Goal: Information Seeking & Learning: Learn about a topic

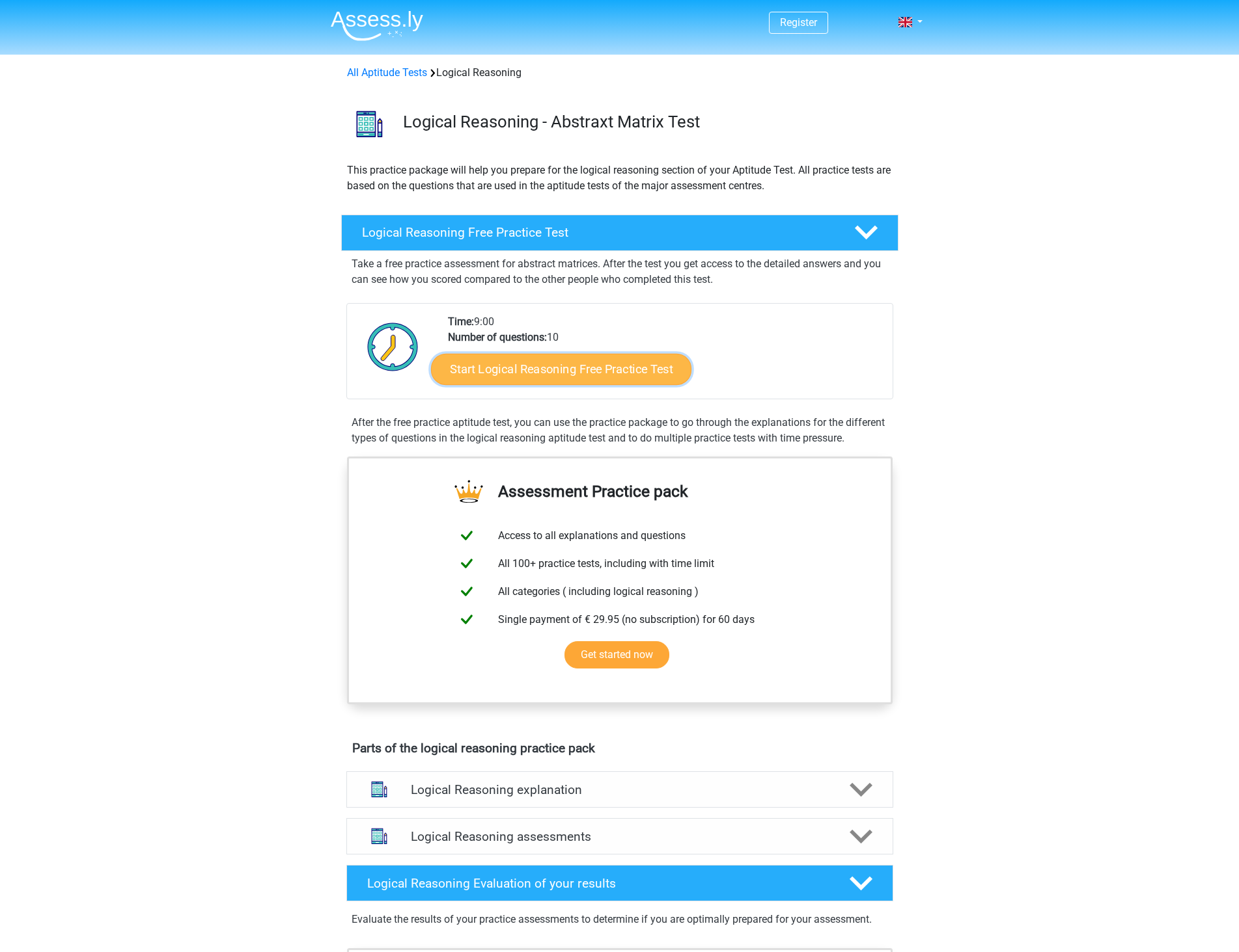
click at [600, 378] on link "Start Logical Reasoning Free Practice Test" at bounding box center [561, 369] width 261 height 31
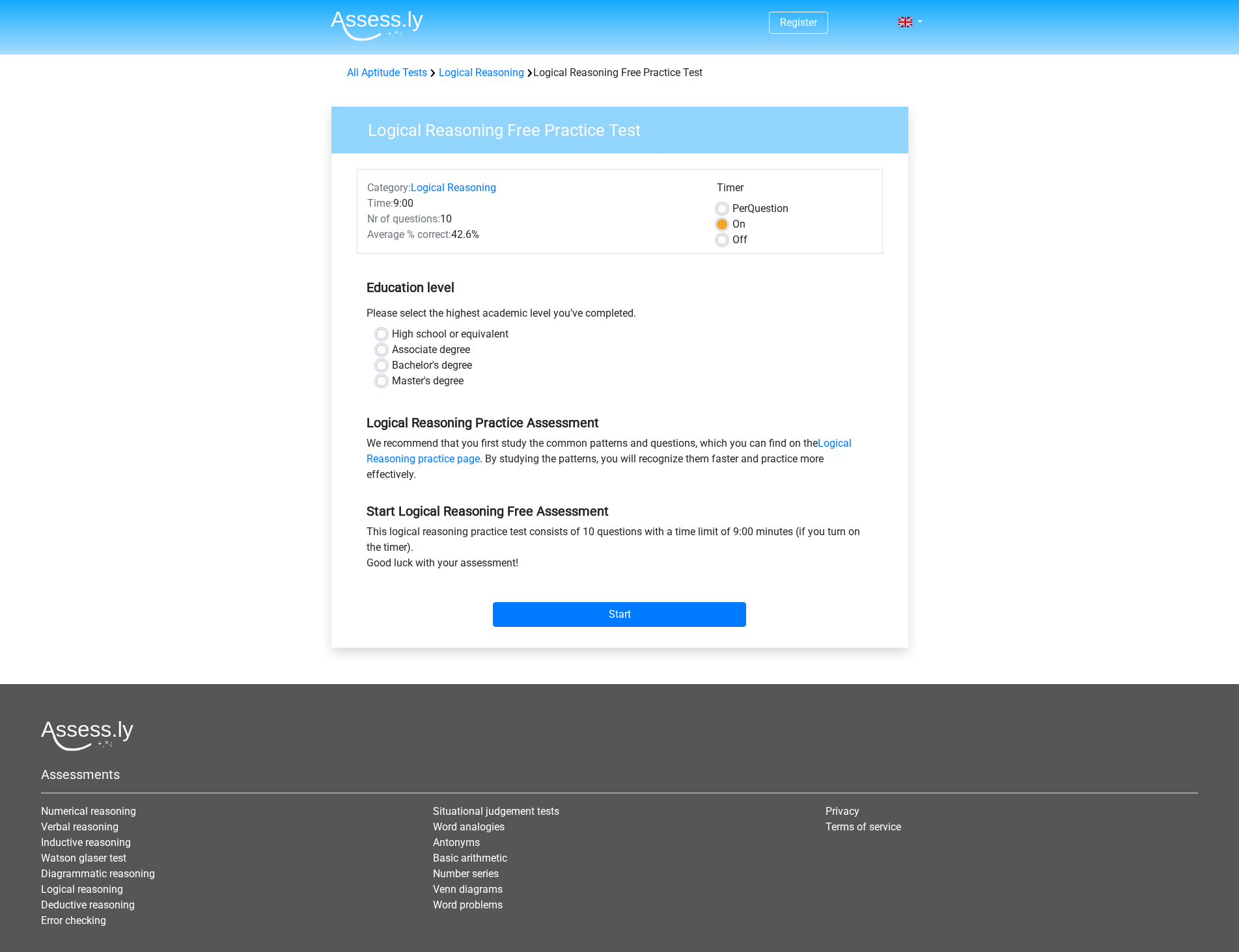
click at [442, 365] on label "Bachelor's degree" at bounding box center [431, 365] width 80 height 15
click at [386, 365] on input "Bachelor's degree" at bounding box center [381, 364] width 10 height 13
radio input "true"
click at [591, 621] on input "Start" at bounding box center [620, 614] width 253 height 25
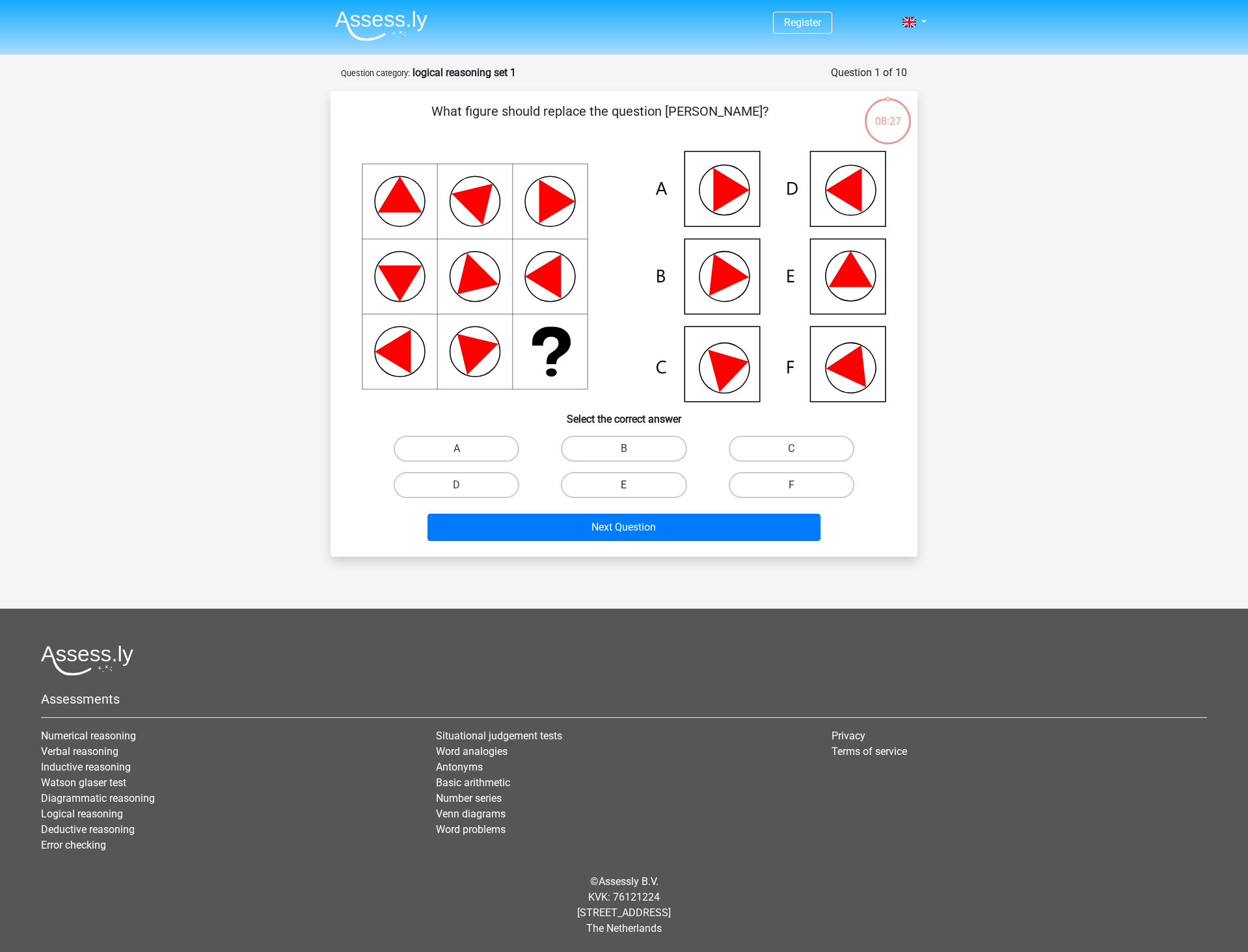
click at [613, 481] on label "E" at bounding box center [624, 485] width 126 height 26
click at [624, 485] on input "E" at bounding box center [628, 489] width 9 height 9
radio input "true"
click at [632, 509] on div "Next Question" at bounding box center [624, 525] width 545 height 43
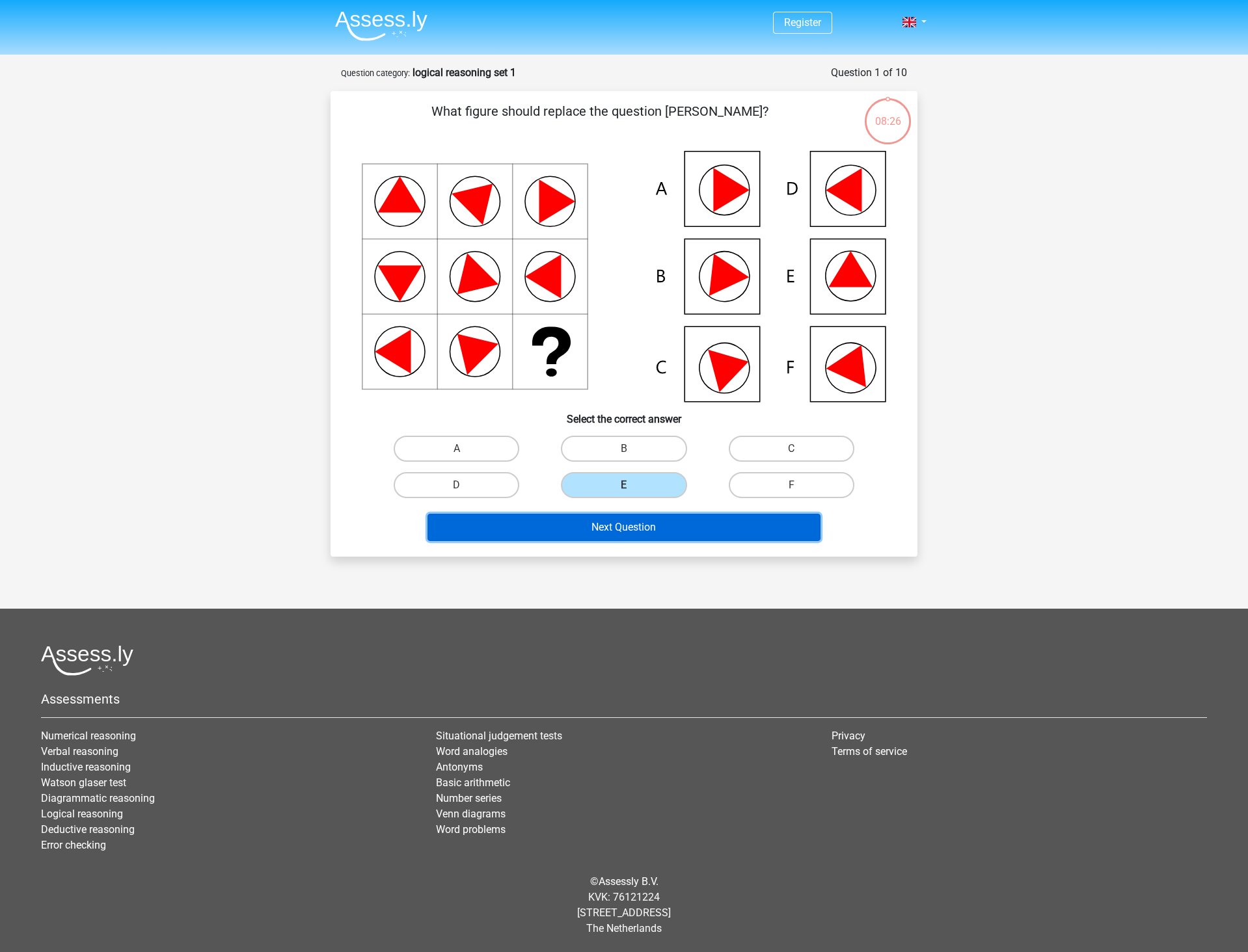
click at [642, 531] on button "Next Question" at bounding box center [624, 528] width 394 height 28
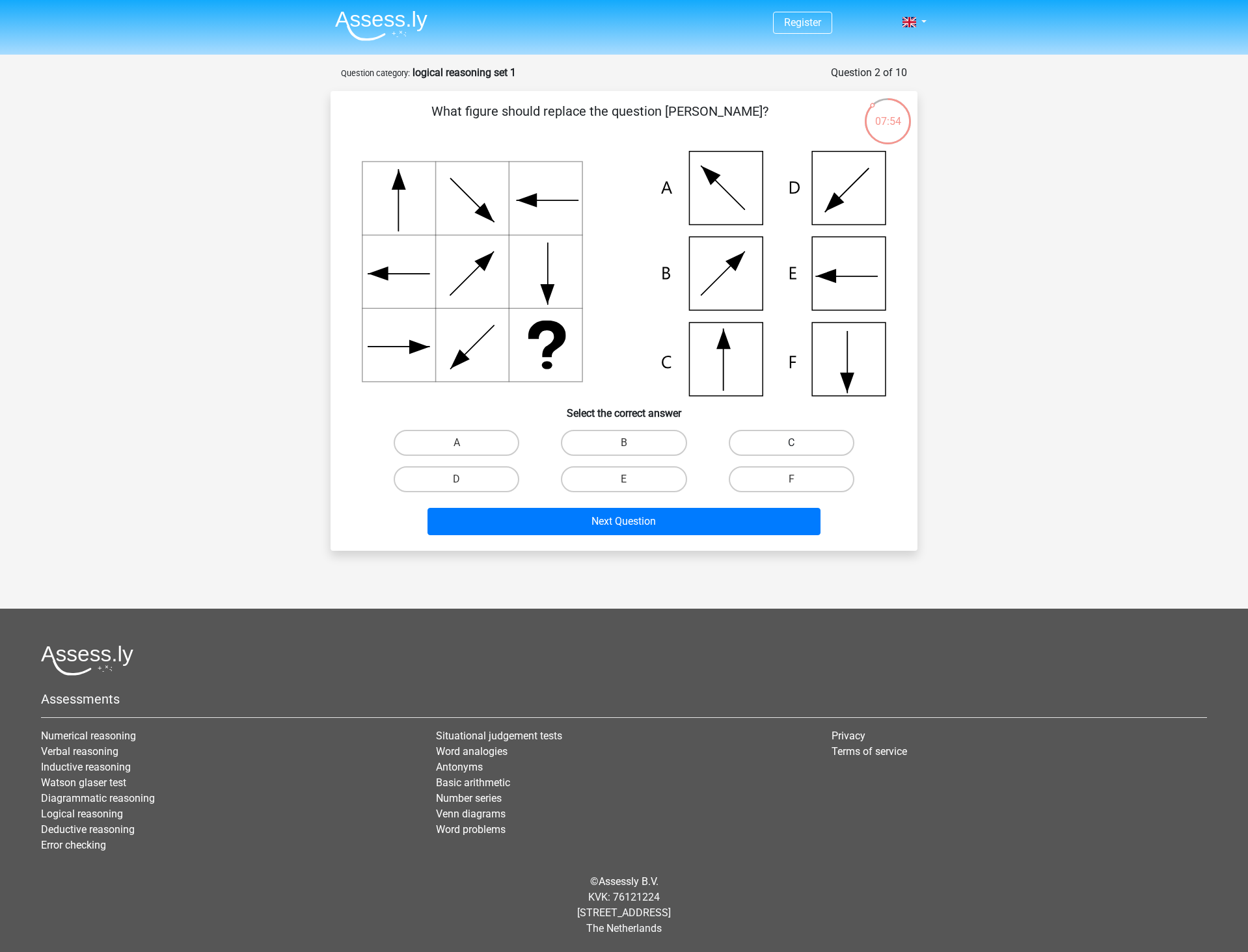
click at [790, 446] on label "C" at bounding box center [791, 443] width 126 height 26
click at [791, 446] on input "C" at bounding box center [796, 447] width 9 height 9
radio input "true"
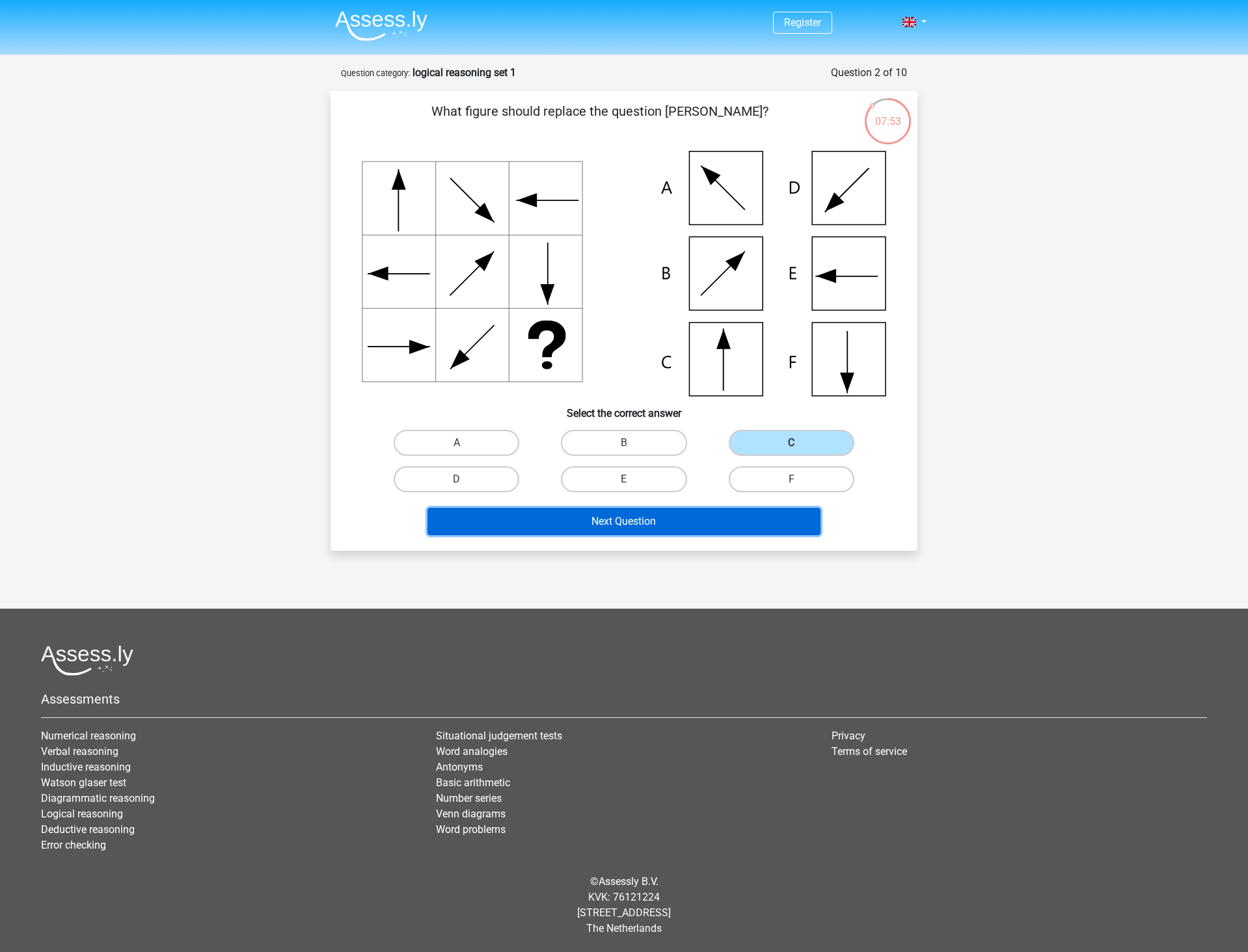
click at [574, 527] on button "Next Question" at bounding box center [624, 522] width 394 height 28
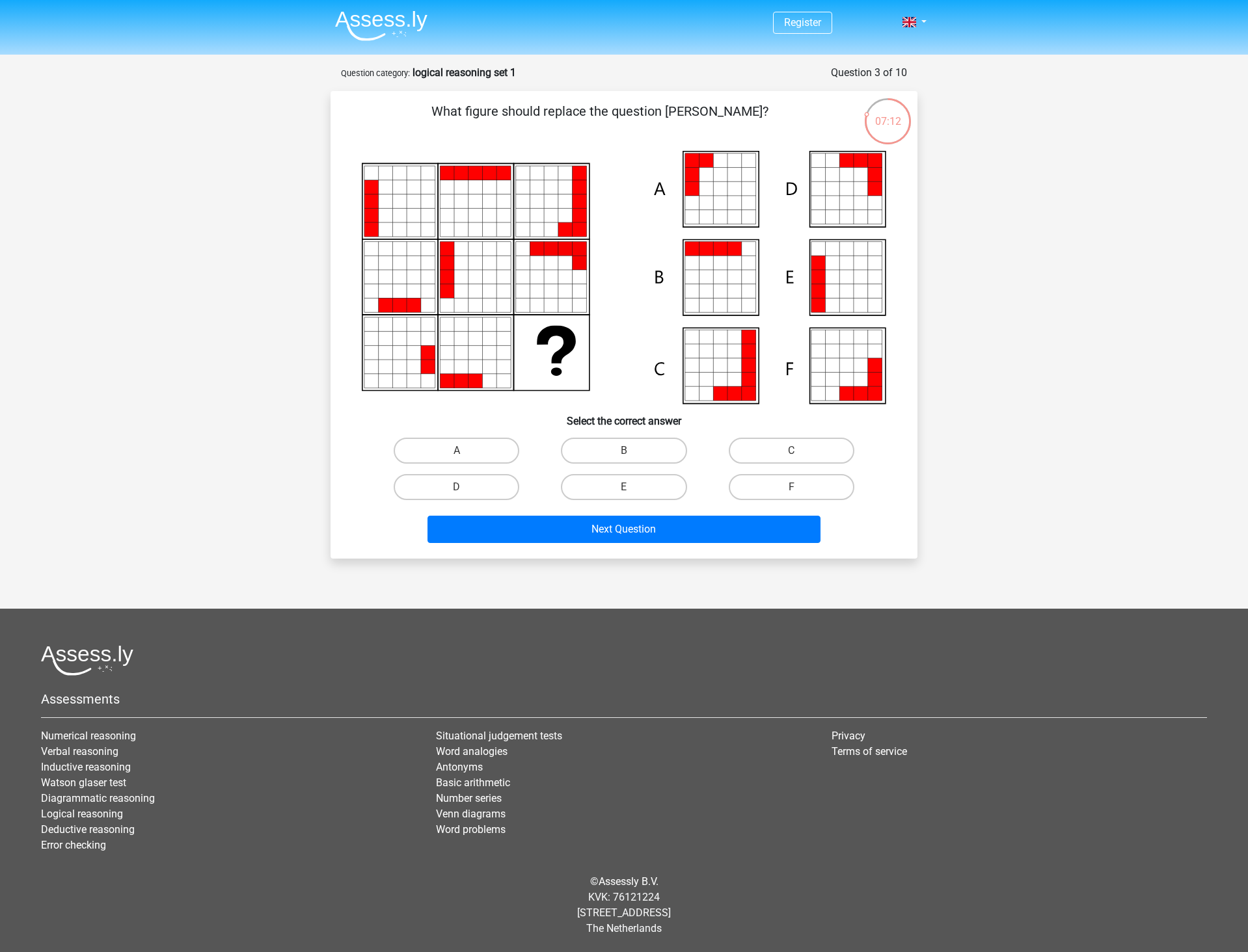
click at [734, 181] on icon at bounding box center [735, 175] width 15 height 15
click at [464, 435] on div "A" at bounding box center [456, 451] width 167 height 36
click at [458, 453] on input "A" at bounding box center [461, 455] width 9 height 9
radio input "true"
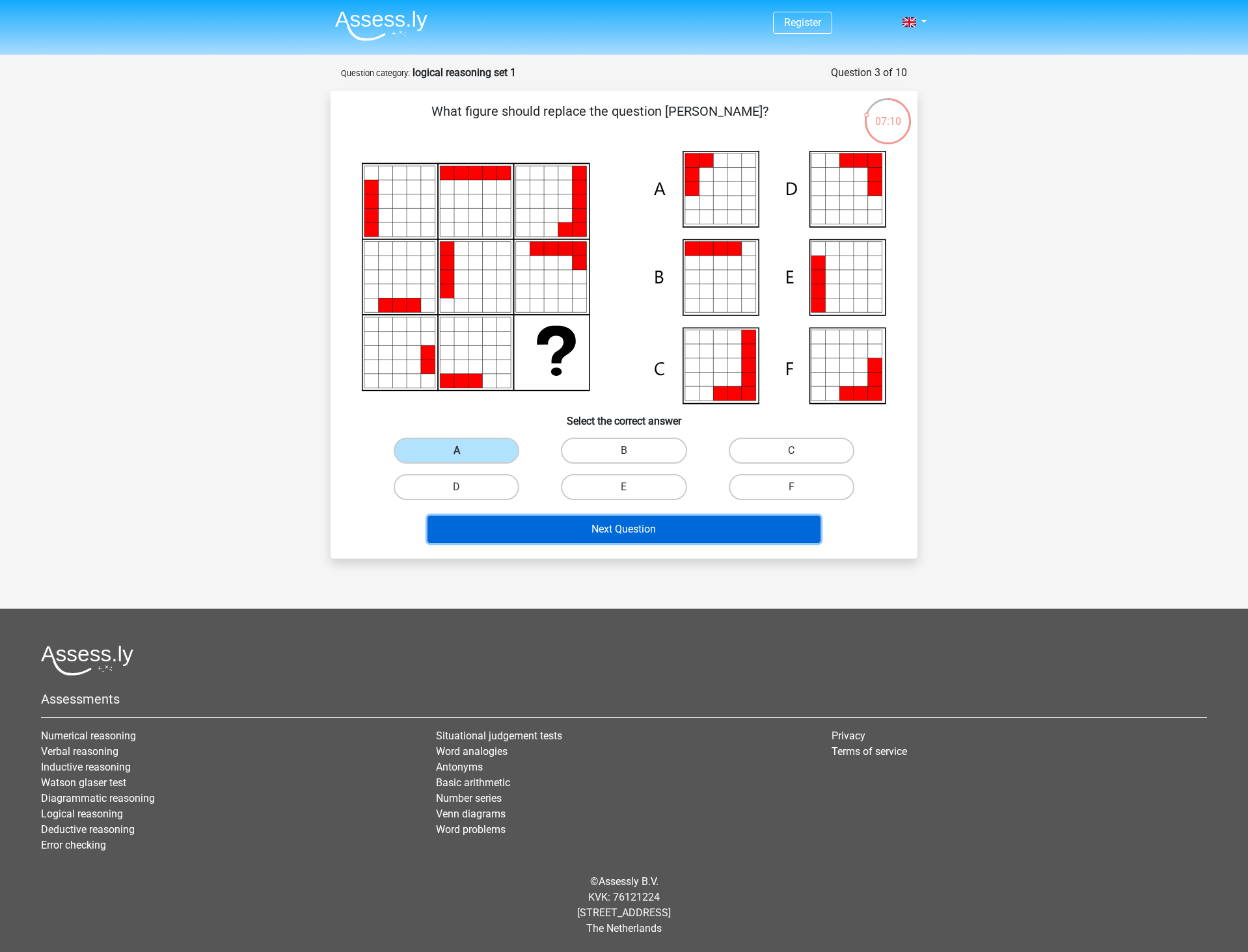
click at [538, 525] on button "Next Question" at bounding box center [624, 530] width 394 height 28
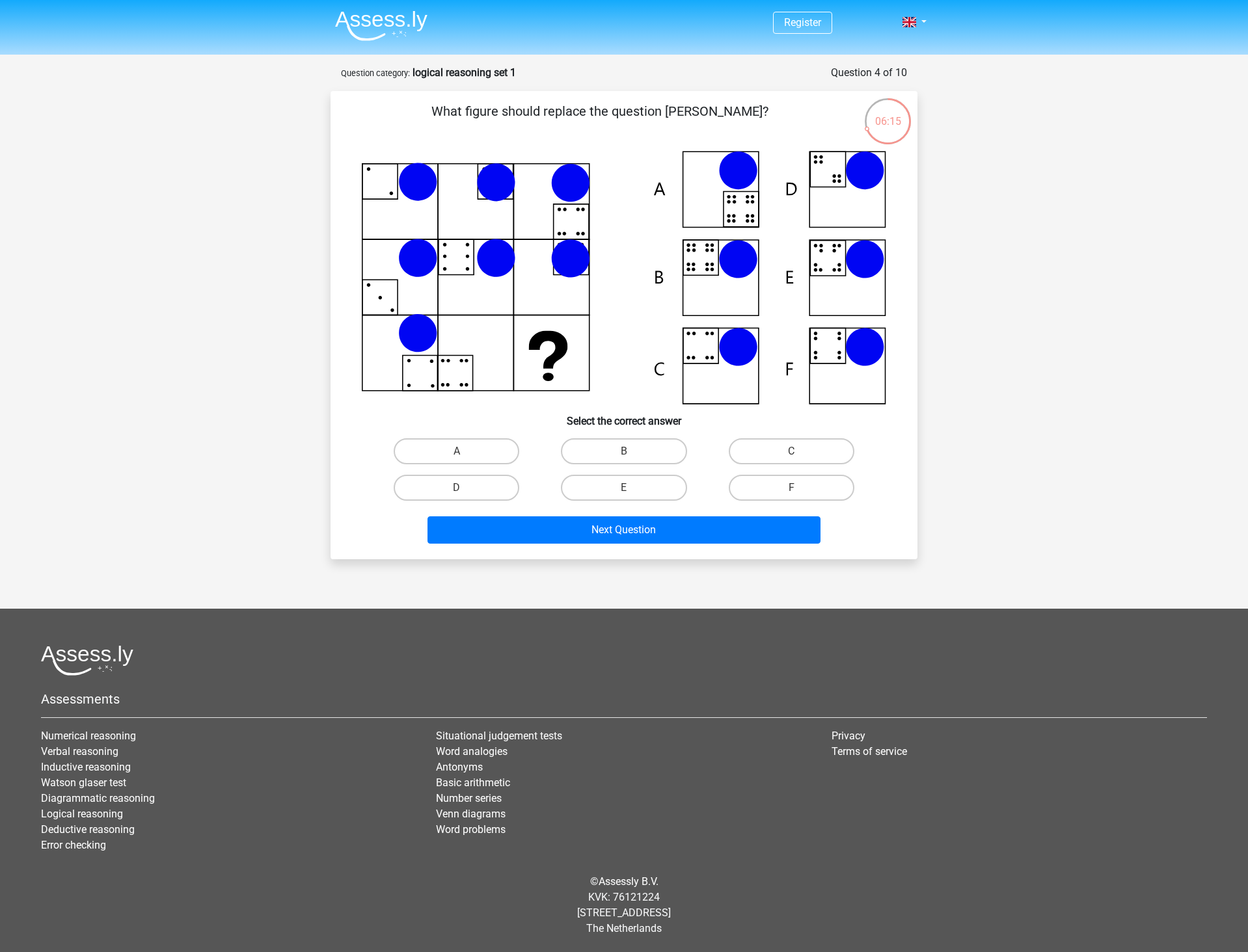
drag, startPoint x: 851, startPoint y: 331, endPoint x: 513, endPoint y: 328, distance: 338.0
click at [513, 328] on icon at bounding box center [624, 278] width 525 height 254
click at [751, 446] on label "C" at bounding box center [791, 451] width 126 height 26
click at [791, 451] on input "C" at bounding box center [796, 456] width 9 height 9
radio input "true"
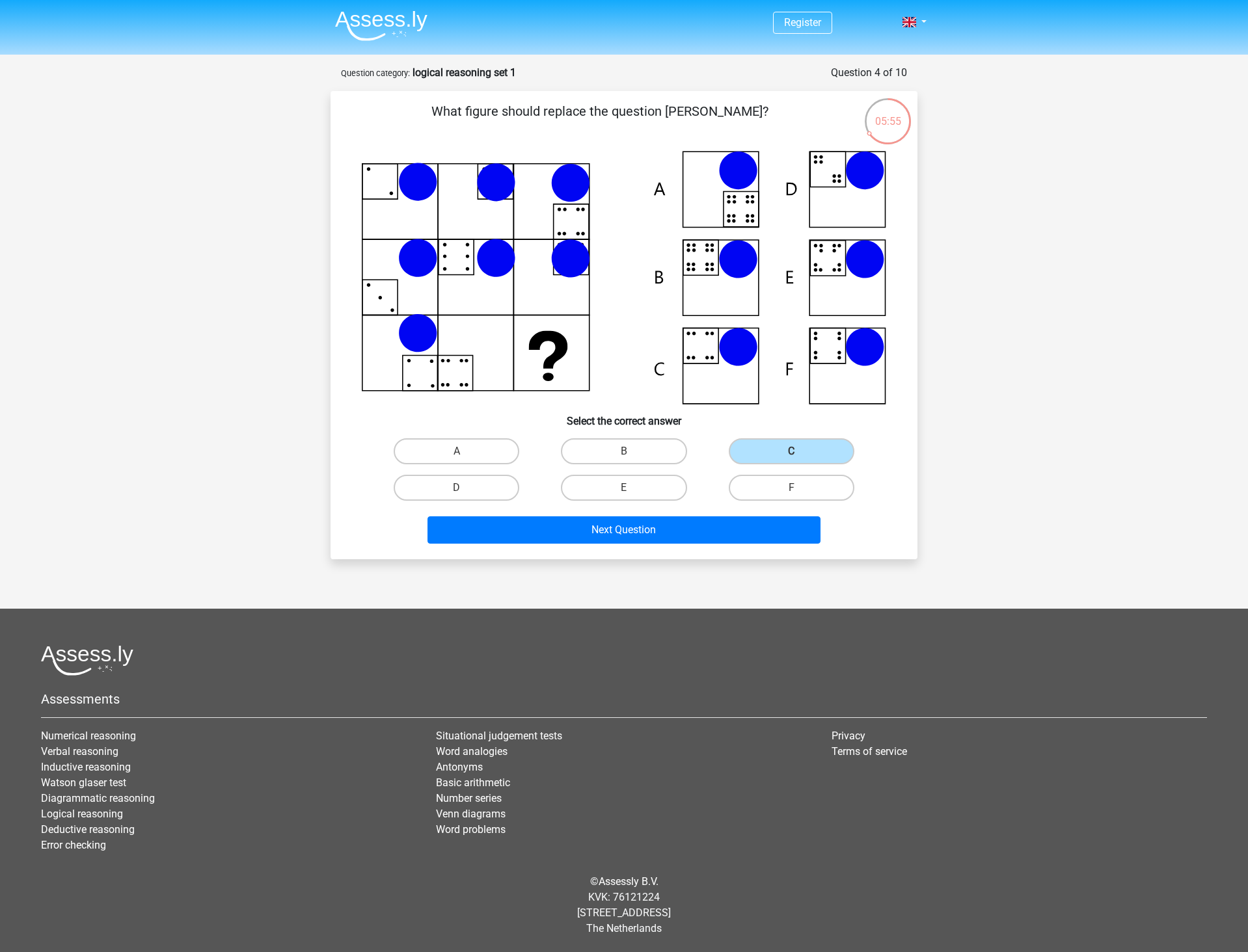
click at [715, 513] on div "Next Question" at bounding box center [624, 528] width 545 height 43
click at [693, 533] on button "Next Question" at bounding box center [624, 531] width 394 height 28
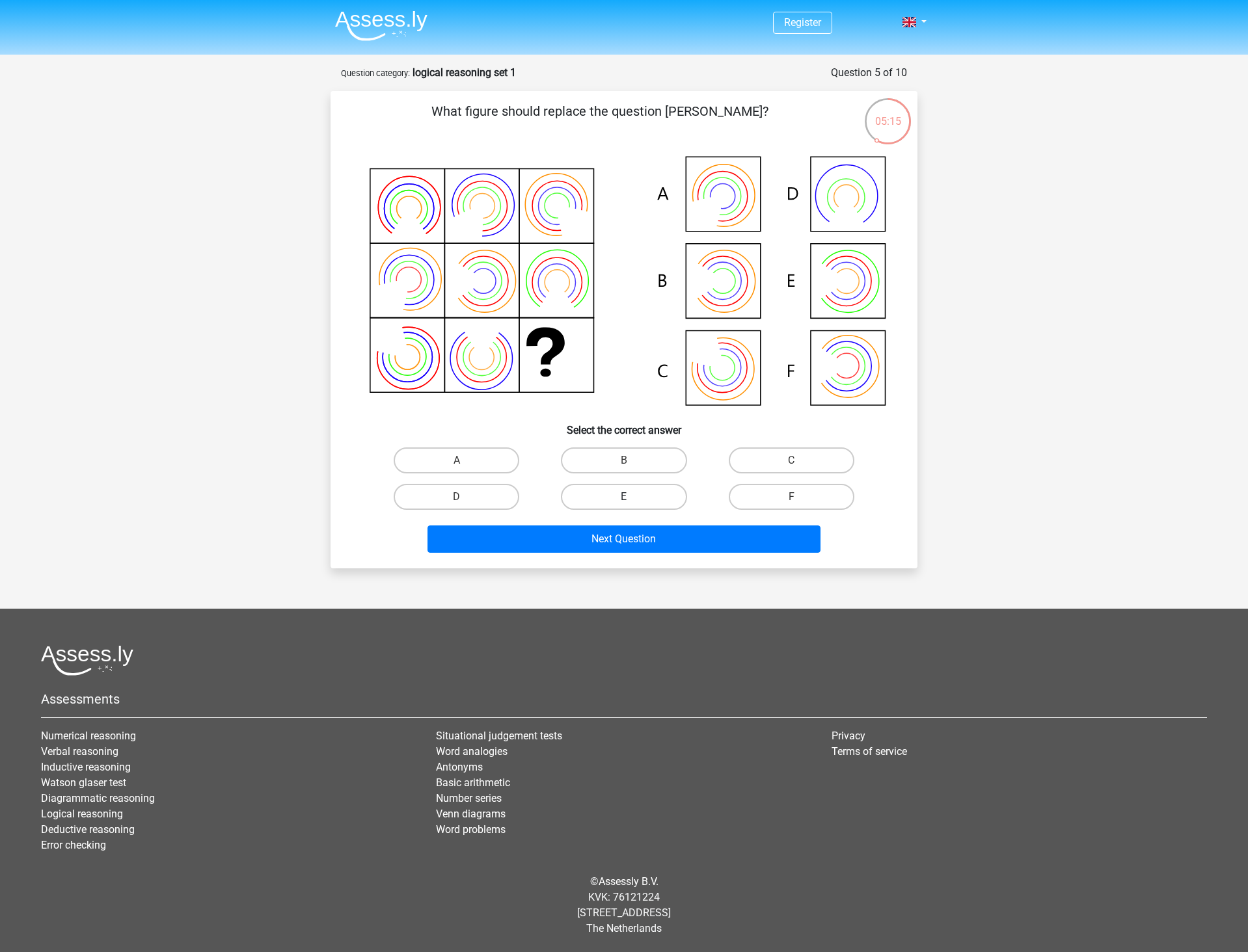
click at [661, 498] on label "E" at bounding box center [624, 497] width 126 height 26
click at [632, 498] on input "E" at bounding box center [628, 501] width 9 height 9
radio input "true"
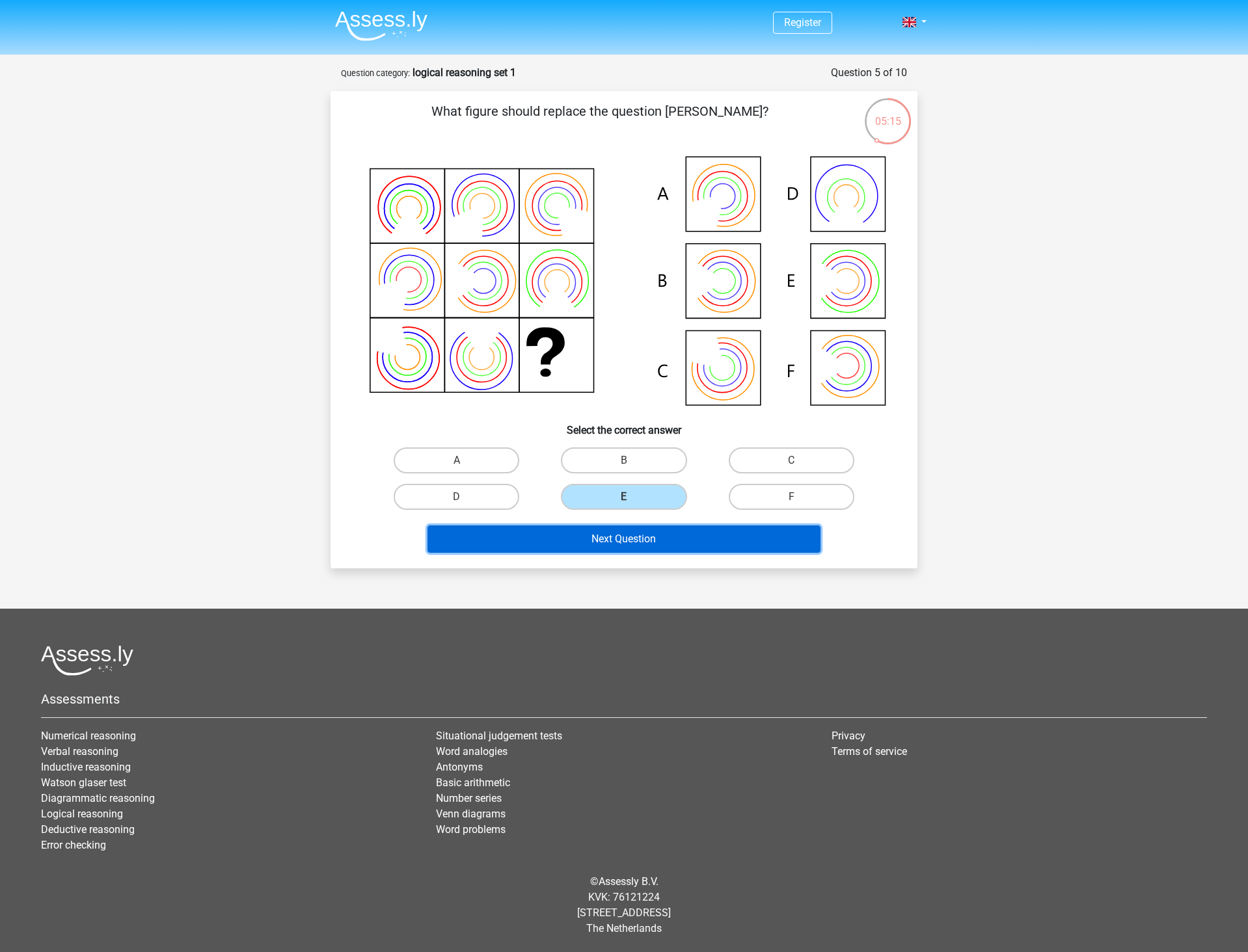
click at [611, 549] on button "Next Question" at bounding box center [624, 539] width 394 height 28
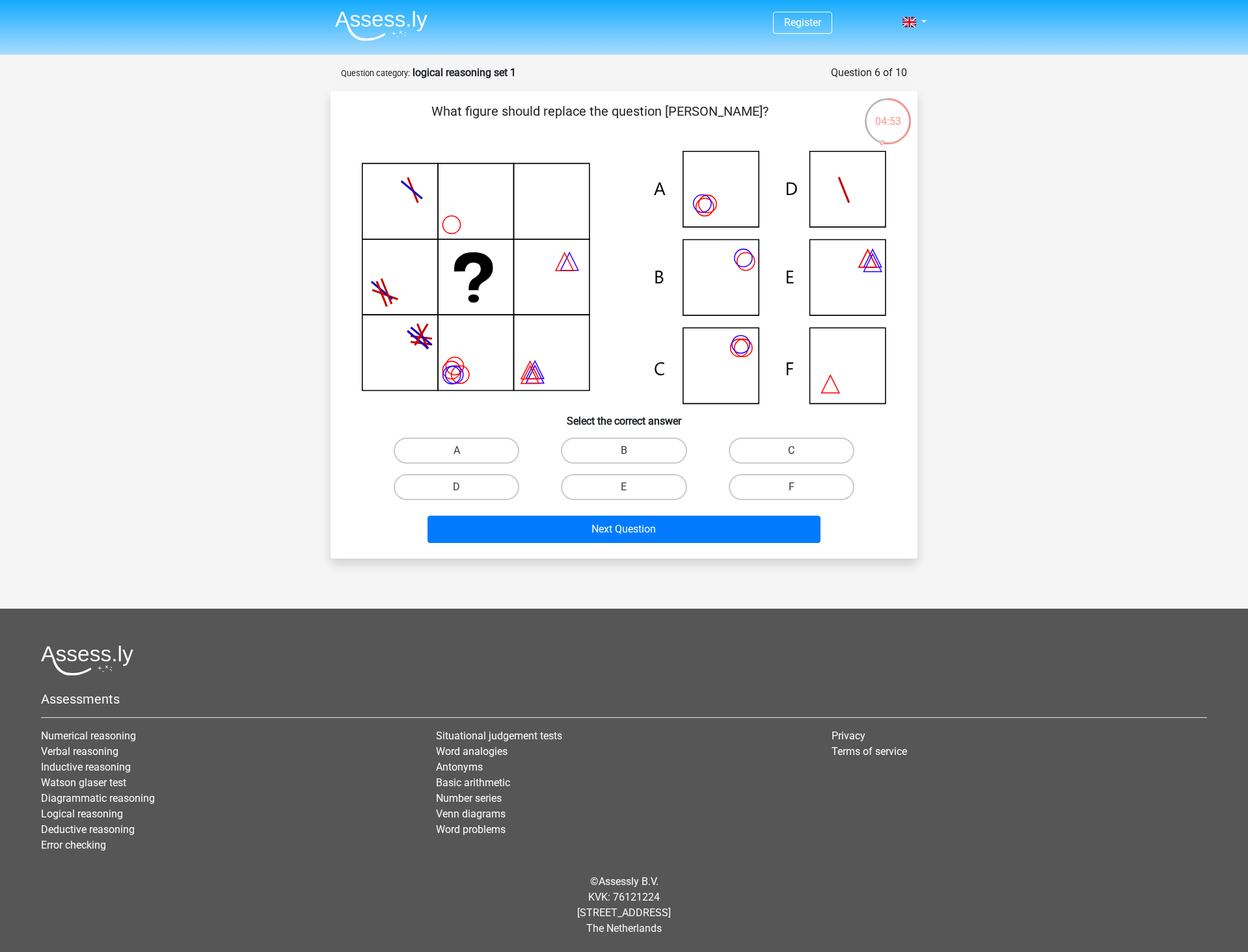
click at [729, 282] on icon at bounding box center [624, 278] width 525 height 253
click at [616, 439] on label "B" at bounding box center [624, 451] width 126 height 26
click at [624, 451] on input "B" at bounding box center [628, 455] width 9 height 9
radio input "true"
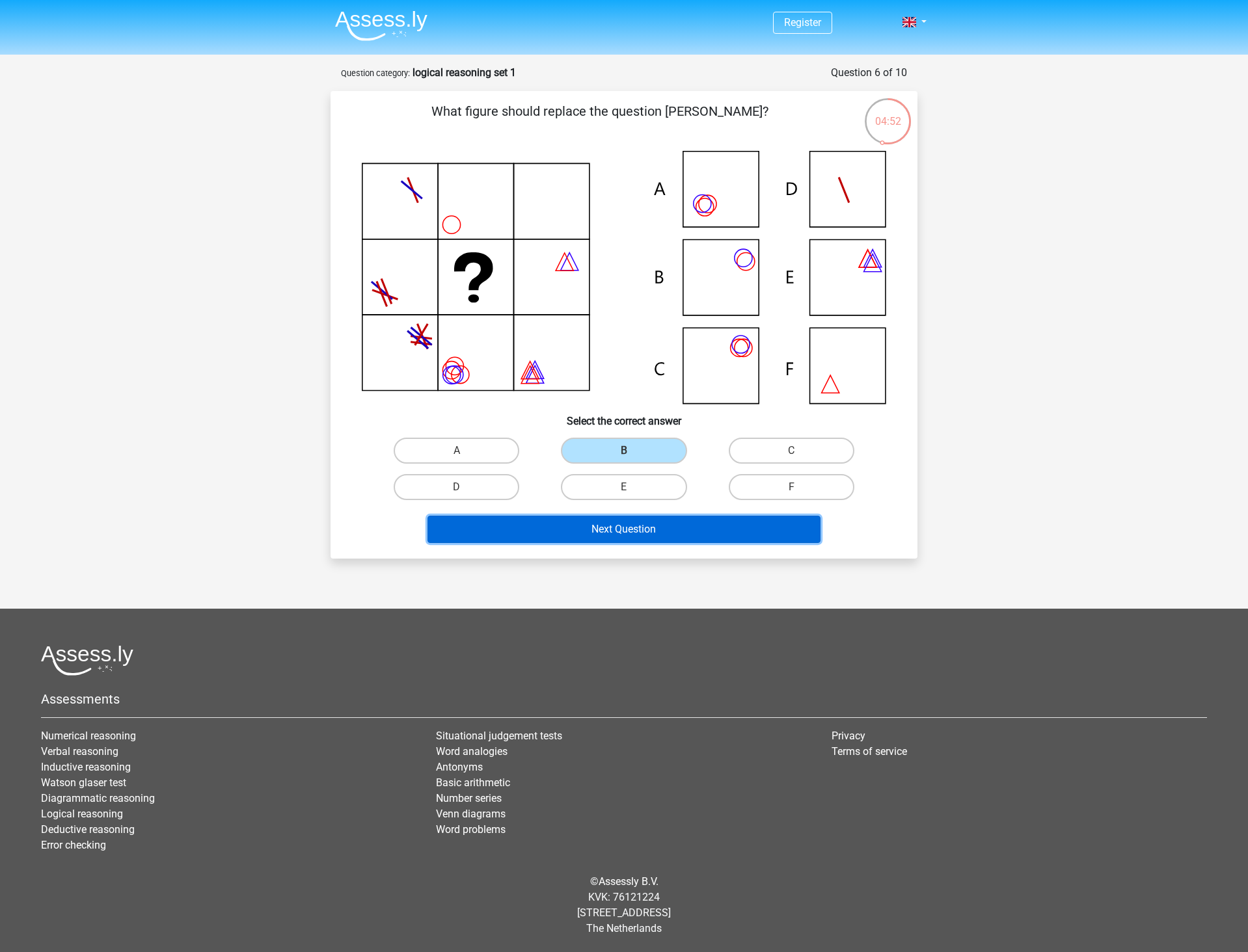
click at [559, 531] on button "Next Question" at bounding box center [624, 530] width 394 height 28
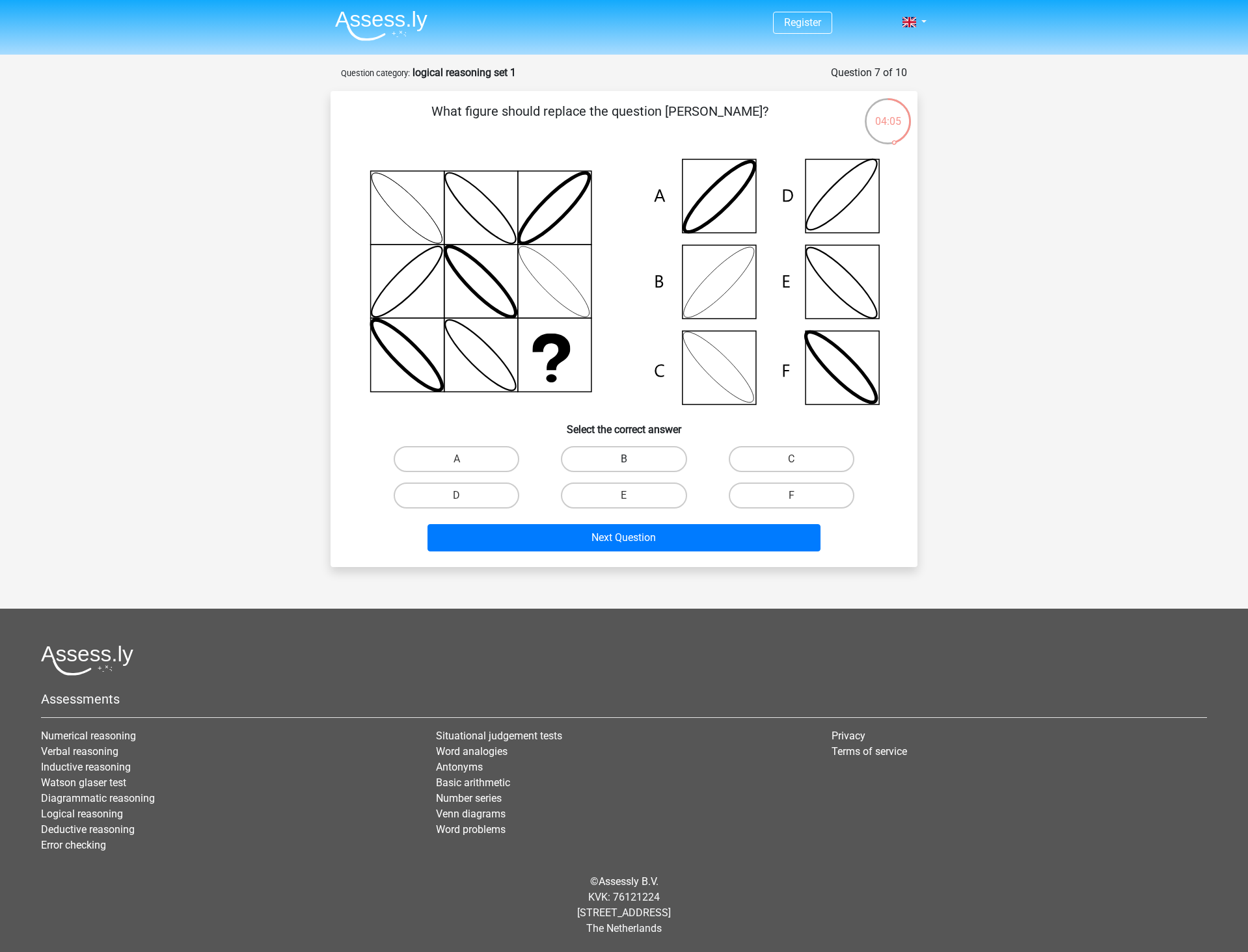
click at [609, 456] on label "B" at bounding box center [624, 459] width 126 height 26
click at [624, 459] on input "B" at bounding box center [628, 464] width 9 height 9
radio input "true"
click at [569, 522] on div "Next Question" at bounding box center [624, 536] width 545 height 43
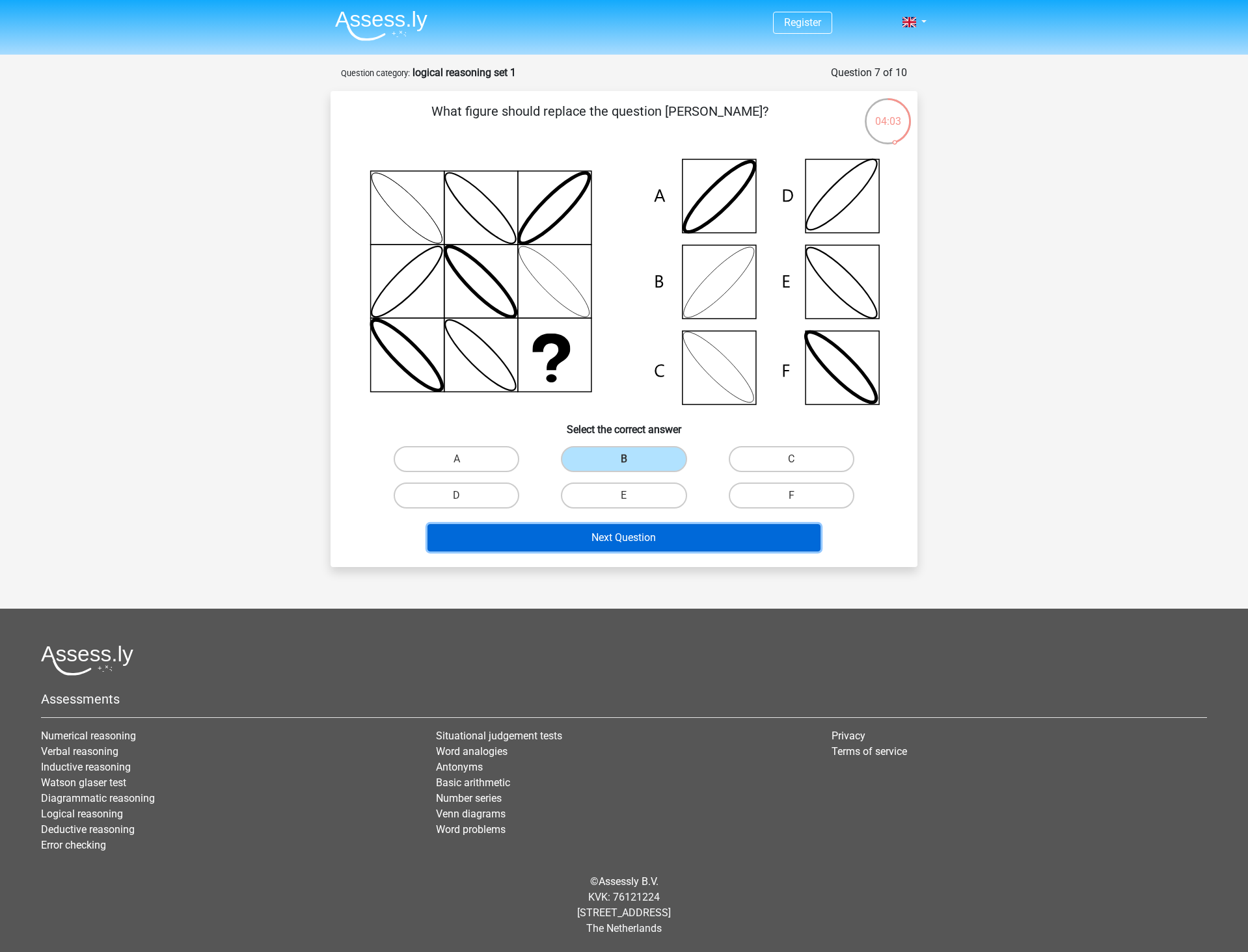
click at [520, 526] on button "Next Question" at bounding box center [624, 538] width 394 height 28
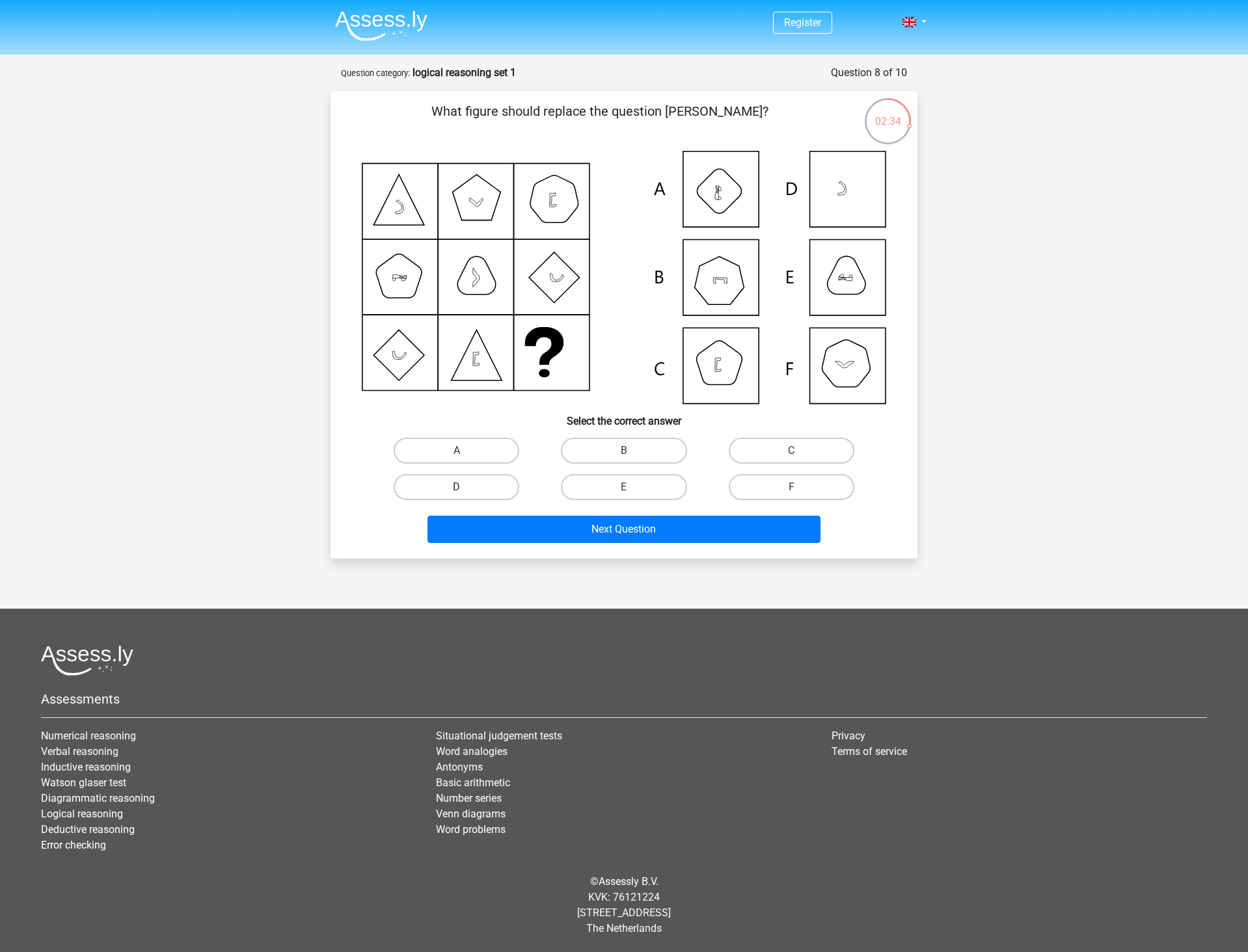
click at [483, 482] on label "D" at bounding box center [457, 487] width 126 height 26
click at [465, 488] on input "D" at bounding box center [461, 492] width 9 height 9
radio input "true"
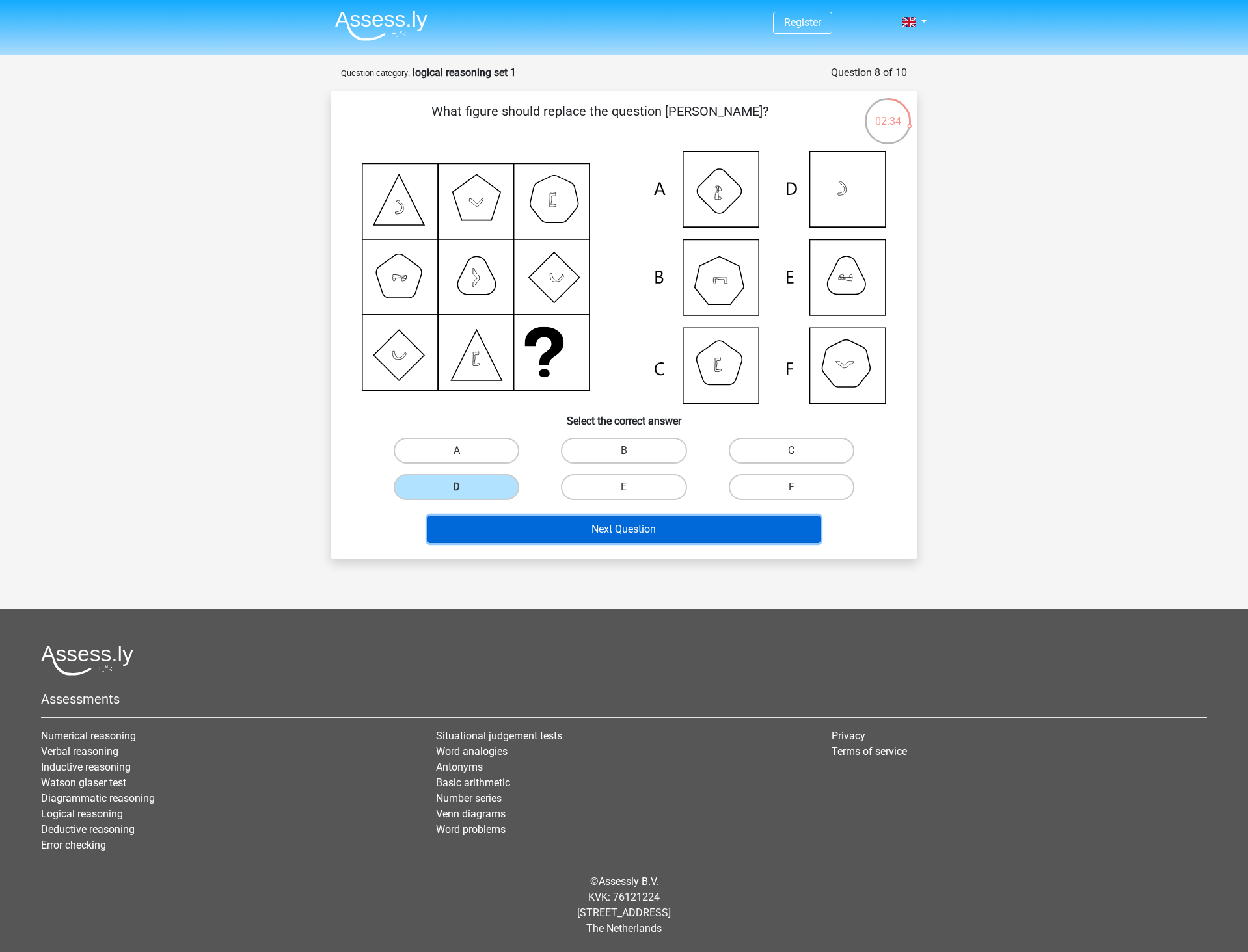
click at [540, 533] on button "Next Question" at bounding box center [624, 530] width 394 height 28
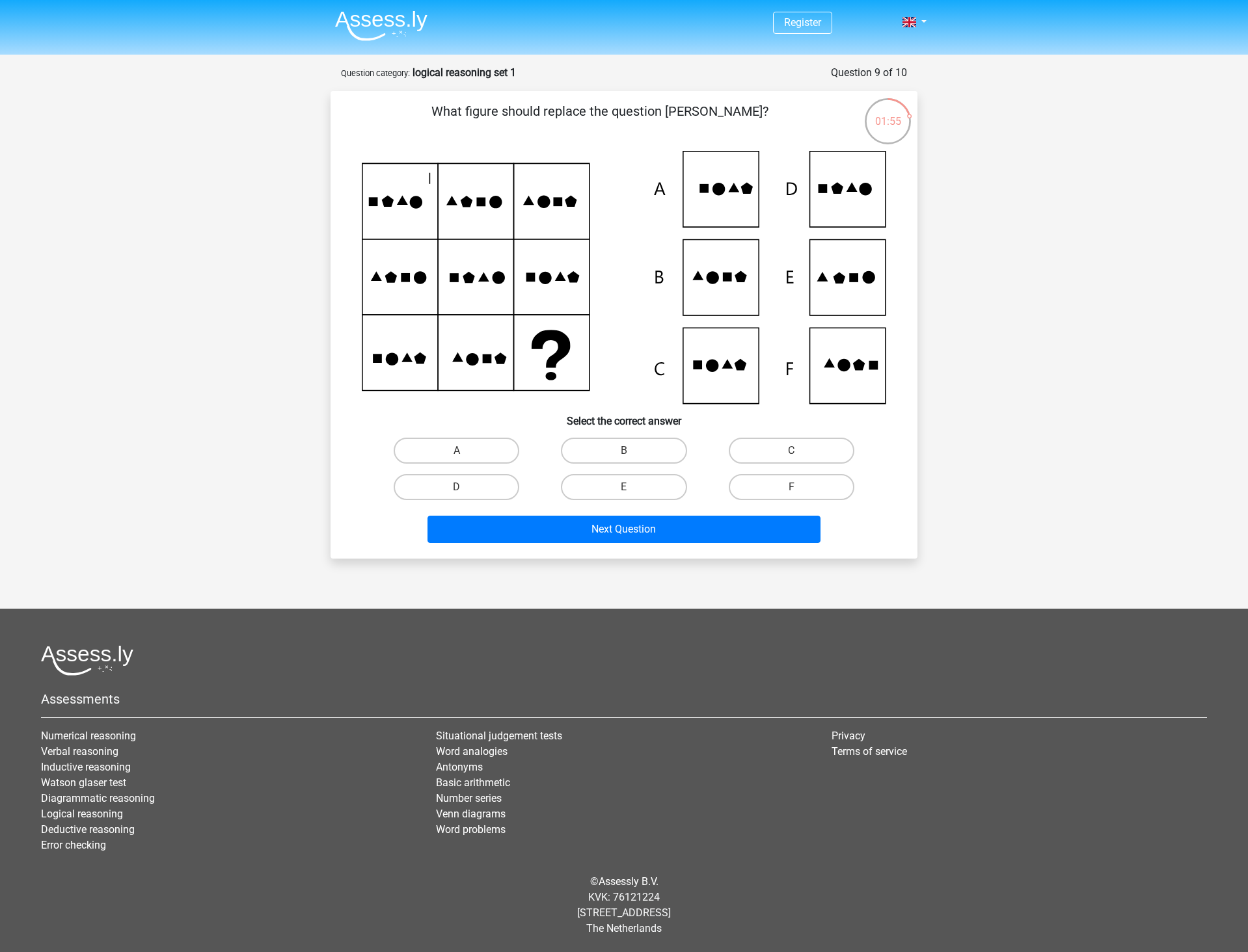
click at [848, 262] on icon at bounding box center [624, 278] width 525 height 253
click at [653, 489] on label "E" at bounding box center [624, 487] width 126 height 26
click at [632, 489] on input "E" at bounding box center [628, 492] width 9 height 9
radio input "true"
click at [618, 548] on div "Next Question" at bounding box center [624, 532] width 502 height 33
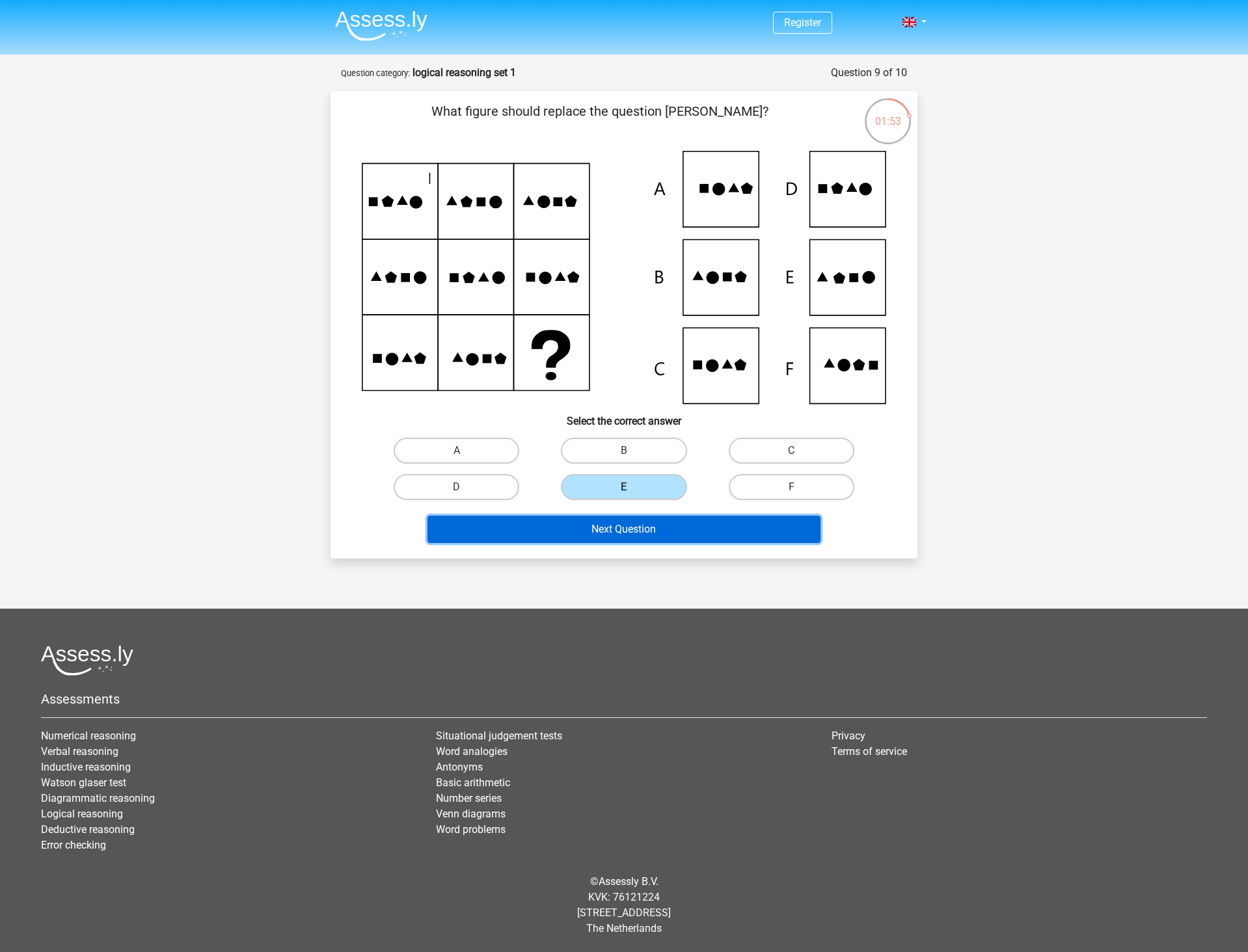
click at [661, 533] on button "Next Question" at bounding box center [624, 530] width 394 height 28
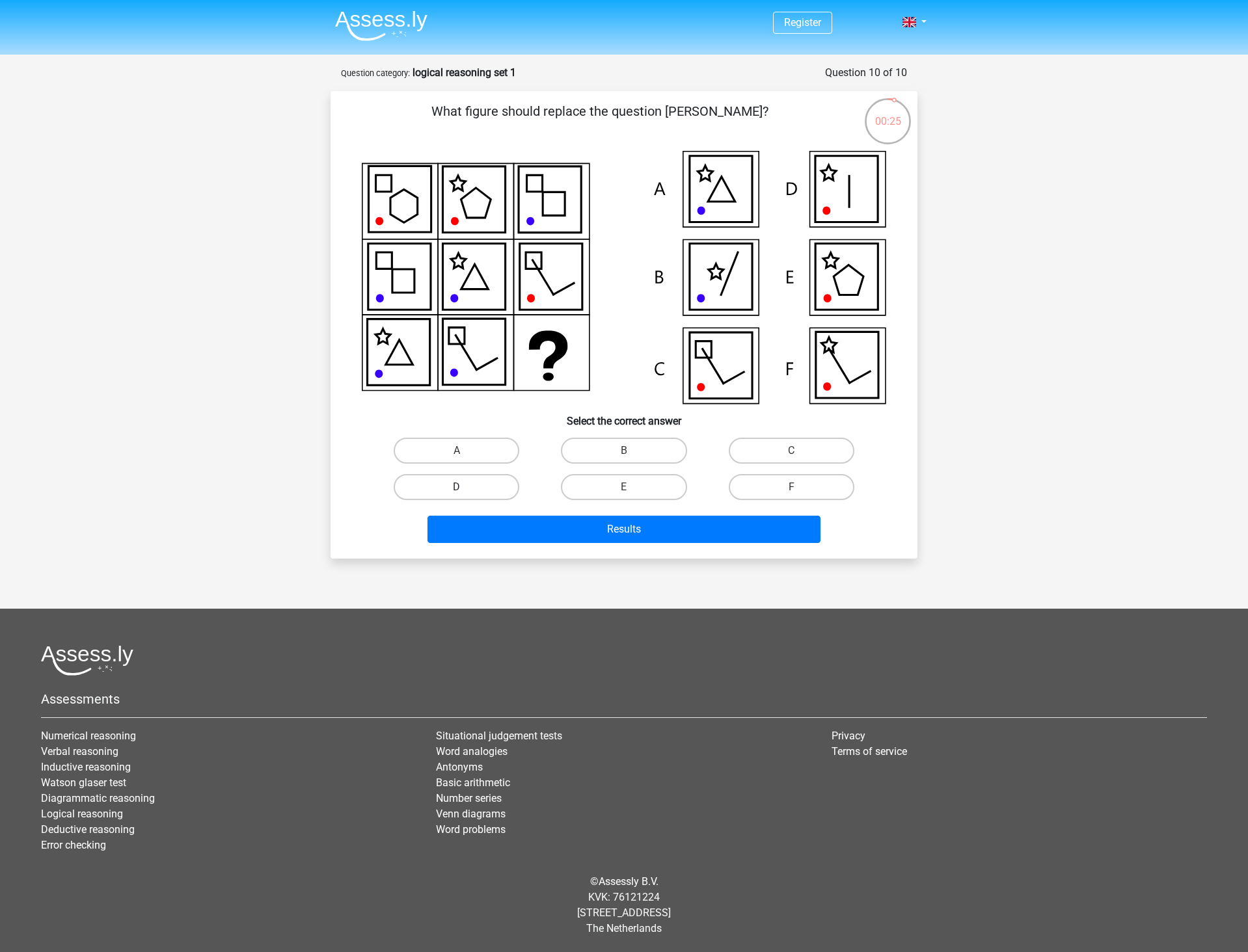
click at [401, 493] on label "D" at bounding box center [457, 487] width 126 height 26
click at [457, 493] on input "D" at bounding box center [461, 492] width 9 height 9
radio input "true"
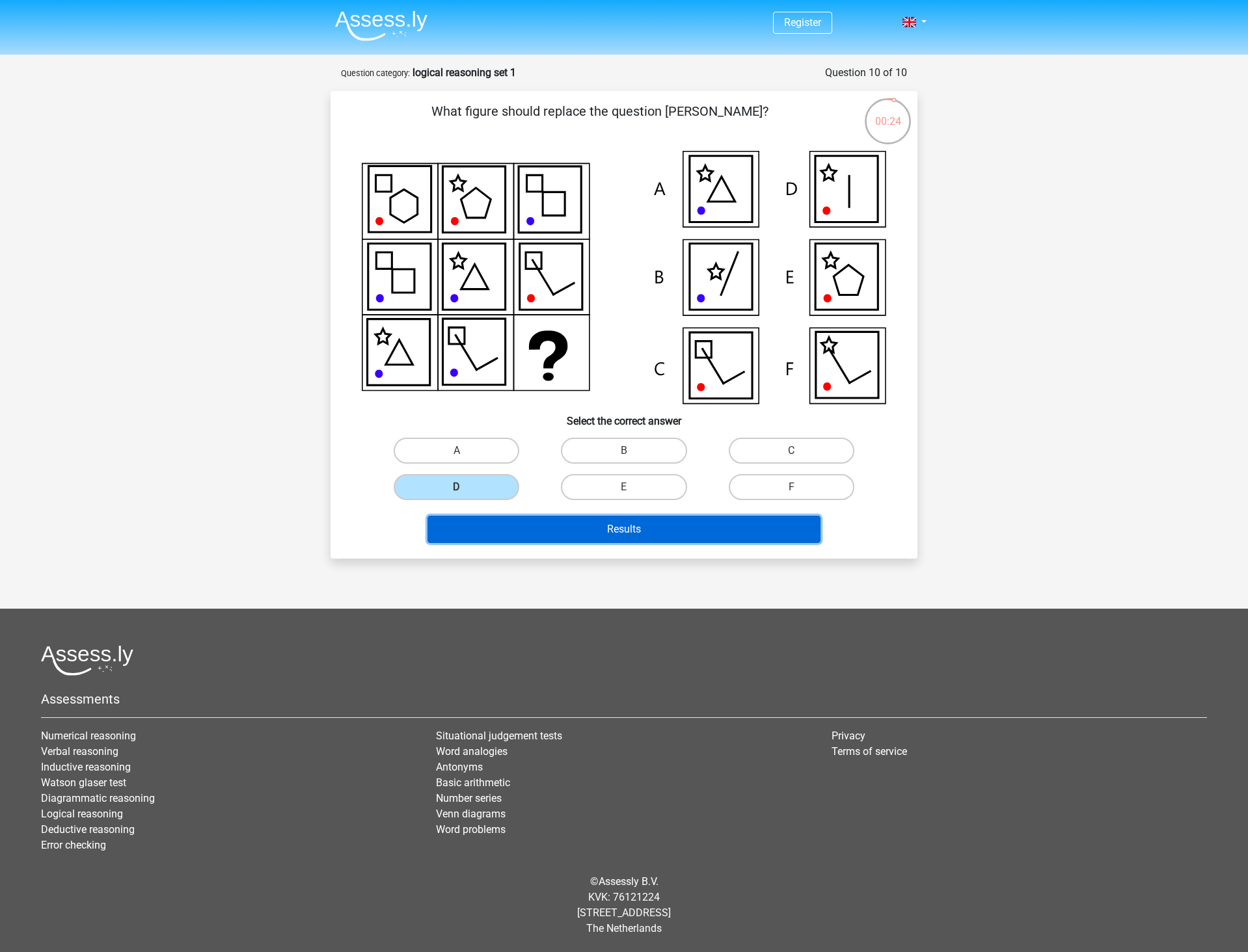
click at [516, 520] on button "Results" at bounding box center [624, 530] width 394 height 28
